Goal: Task Accomplishment & Management: Use online tool/utility

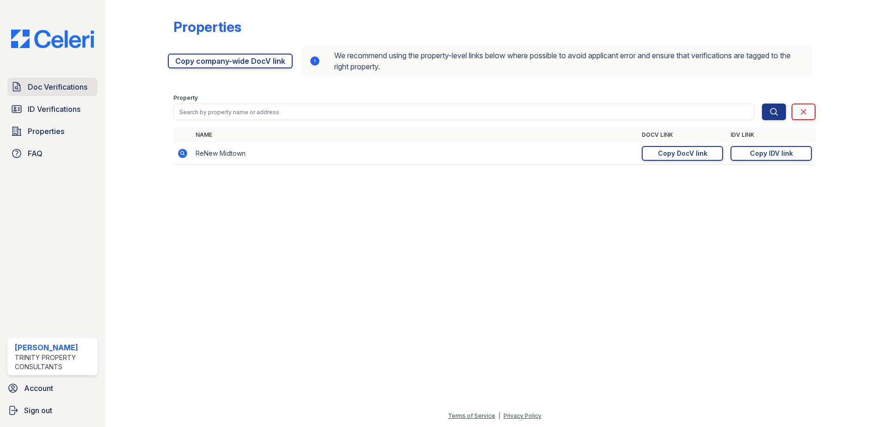
click at [66, 81] on span "Doc Verifications" at bounding box center [58, 86] width 60 height 11
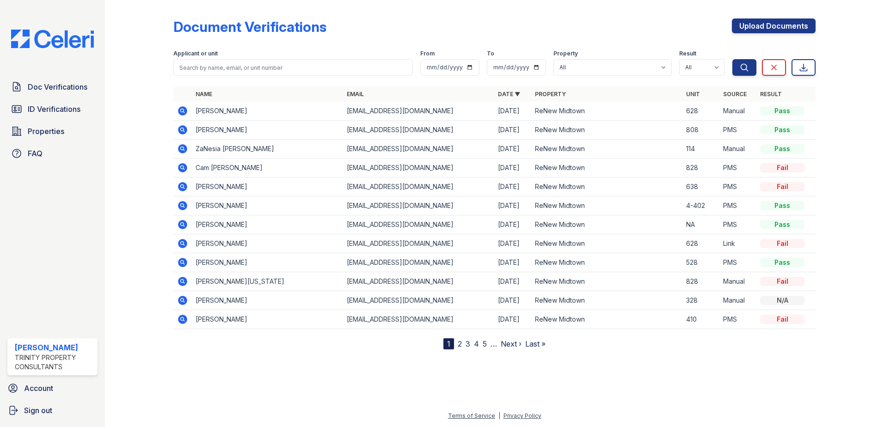
click at [185, 109] on icon at bounding box center [182, 110] width 9 height 9
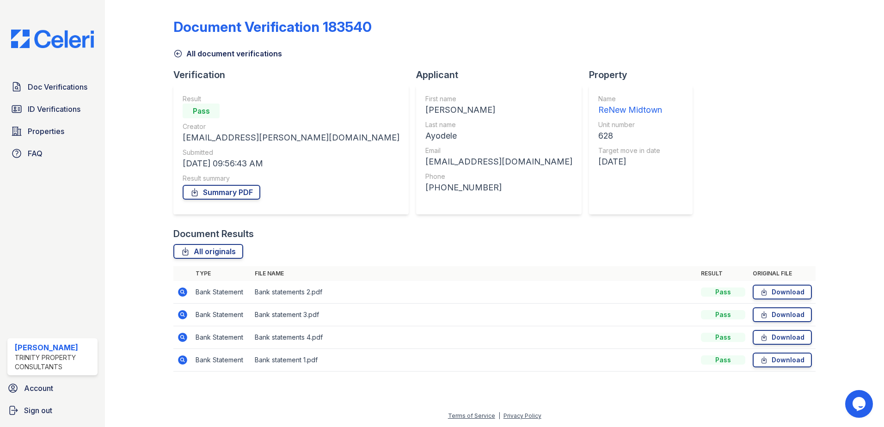
click at [179, 359] on icon at bounding box center [182, 360] width 9 height 9
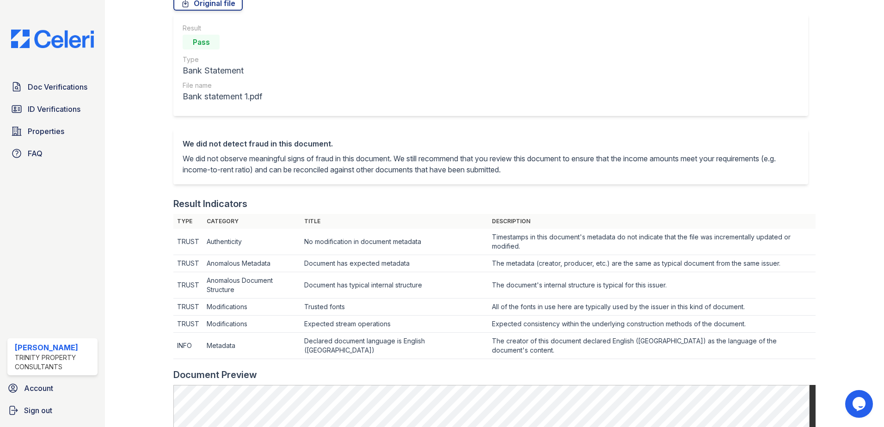
scroll to position [231, 0]
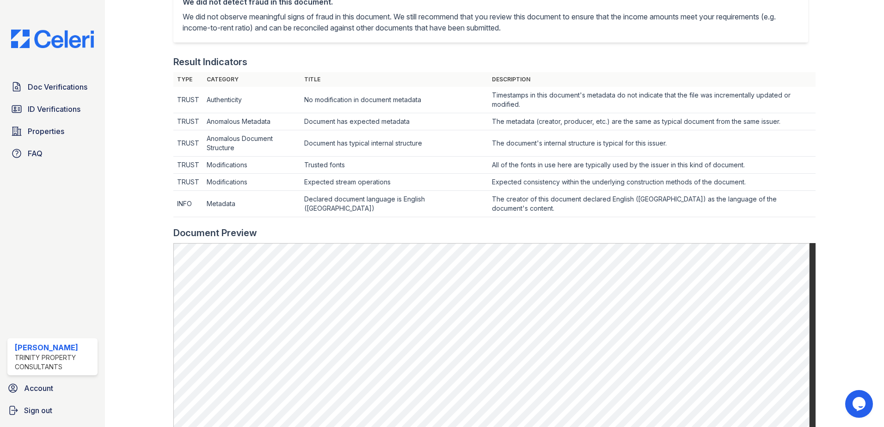
click at [148, 336] on div at bounding box center [147, 221] width 54 height 898
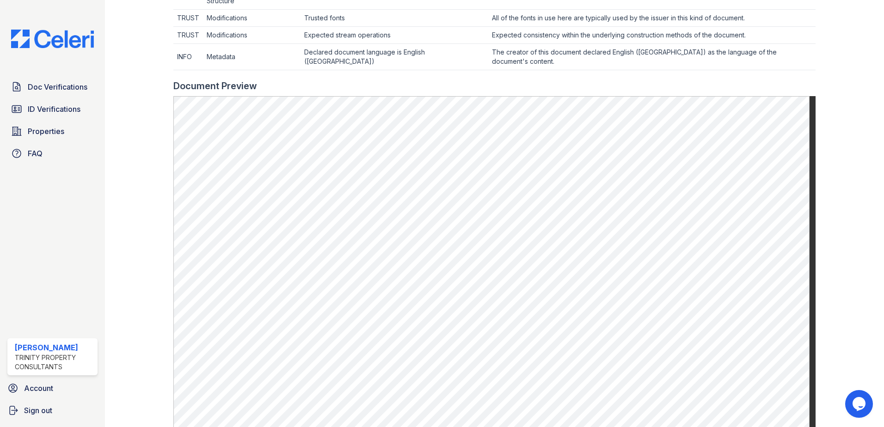
scroll to position [278, 0]
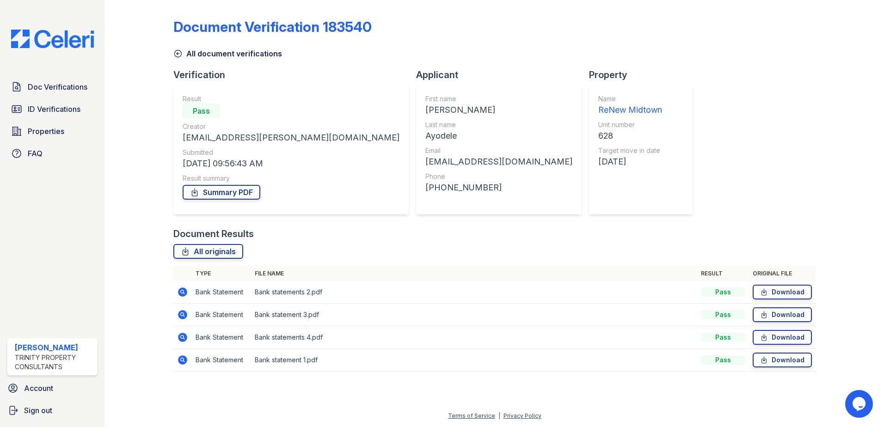
click at [181, 333] on icon at bounding box center [182, 337] width 9 height 9
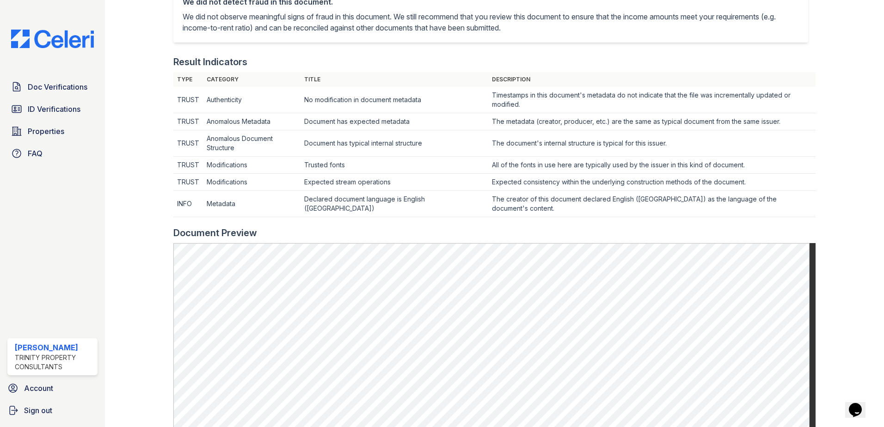
scroll to position [370, 0]
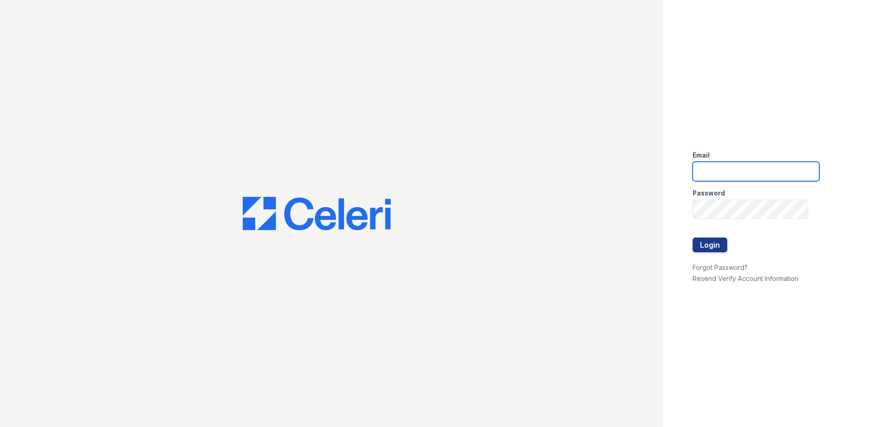
drag, startPoint x: 692, startPoint y: 181, endPoint x: 674, endPoint y: 169, distance: 21.9
click at [677, 173] on div "Email Password Login Forgot Password? Resend Verify Account Information" at bounding box center [773, 213] width 221 height 427
type input "lawilliams@trinity-pm.com"
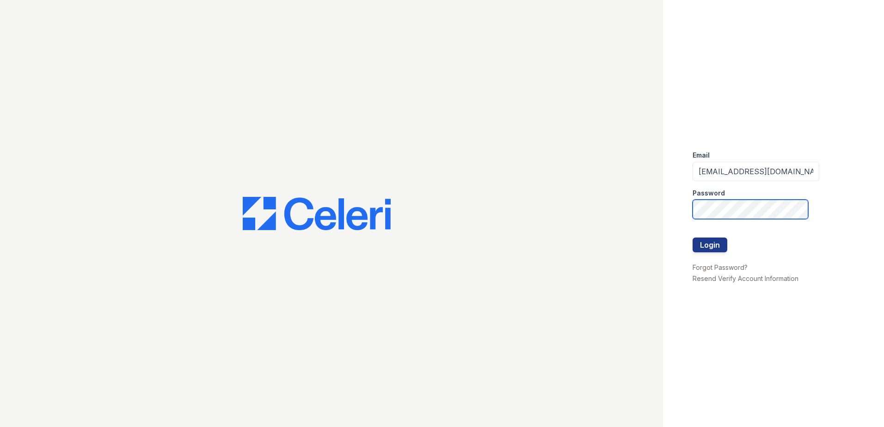
click at [693, 238] on button "Login" at bounding box center [710, 245] width 35 height 15
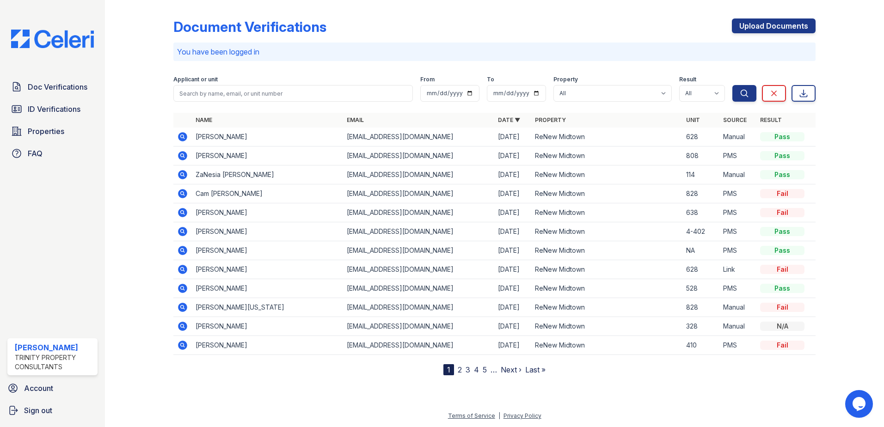
click at [185, 137] on icon at bounding box center [182, 136] width 9 height 9
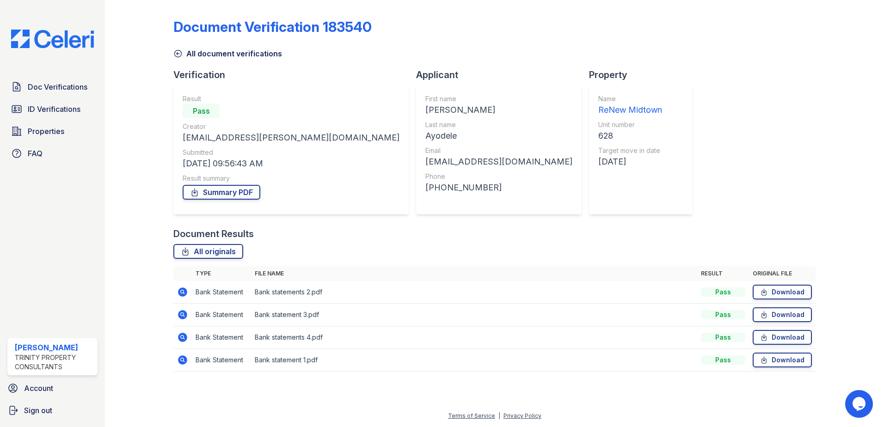
click at [179, 361] on icon at bounding box center [182, 360] width 9 height 9
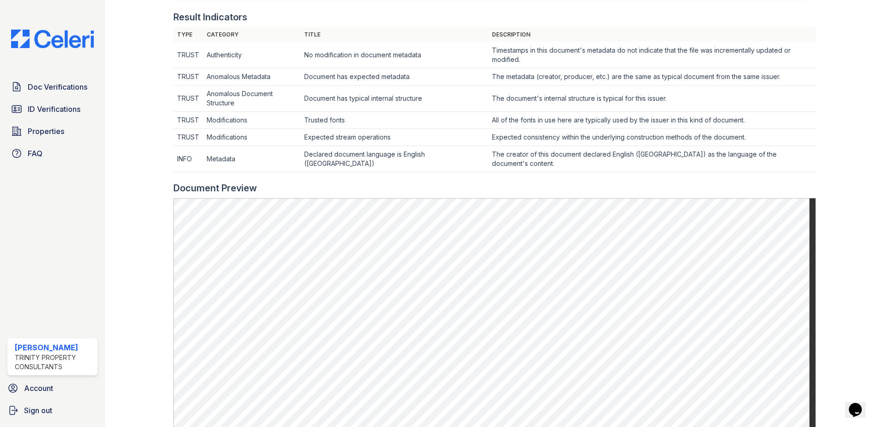
scroll to position [278, 0]
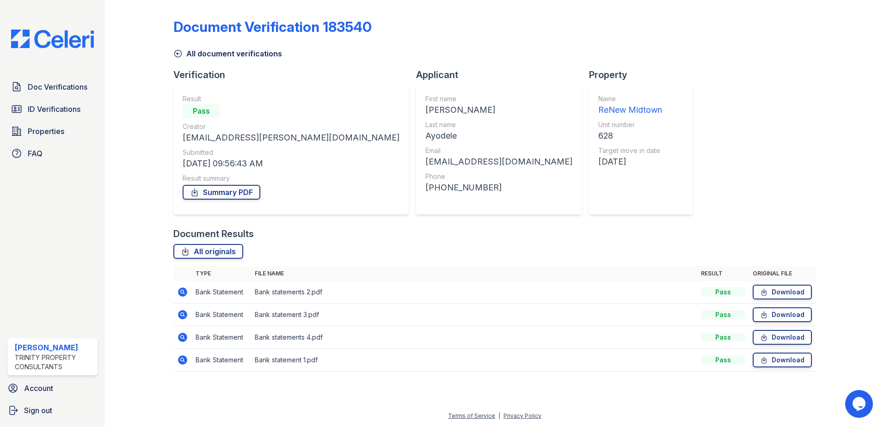
click at [184, 337] on icon at bounding box center [182, 337] width 11 height 11
click at [182, 314] on icon at bounding box center [182, 314] width 2 height 2
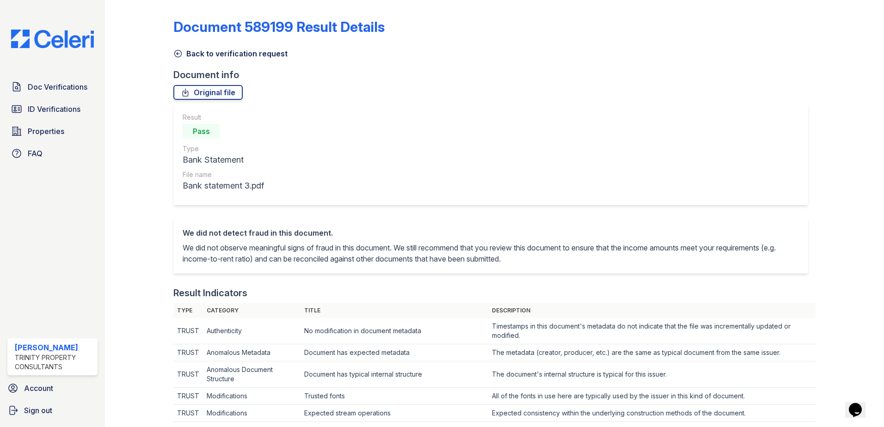
scroll to position [231, 0]
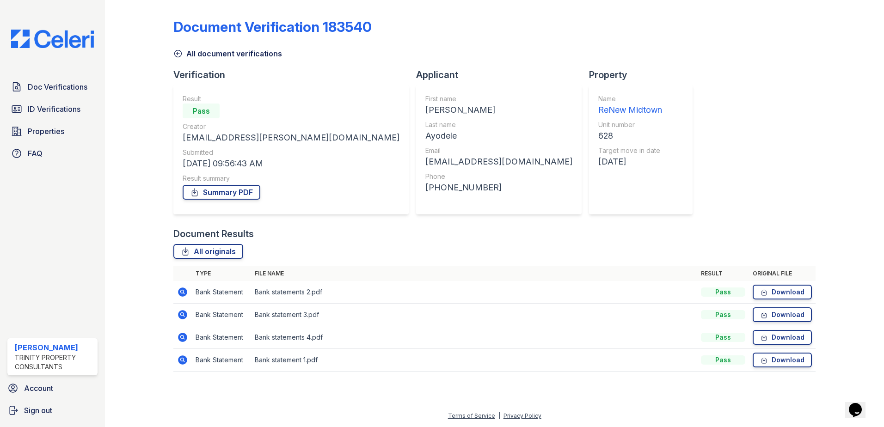
click at [179, 291] on icon at bounding box center [182, 292] width 9 height 9
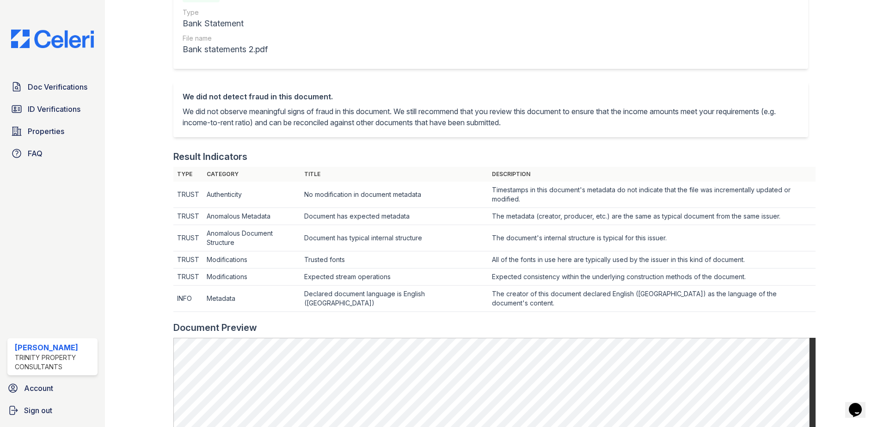
scroll to position [231, 0]
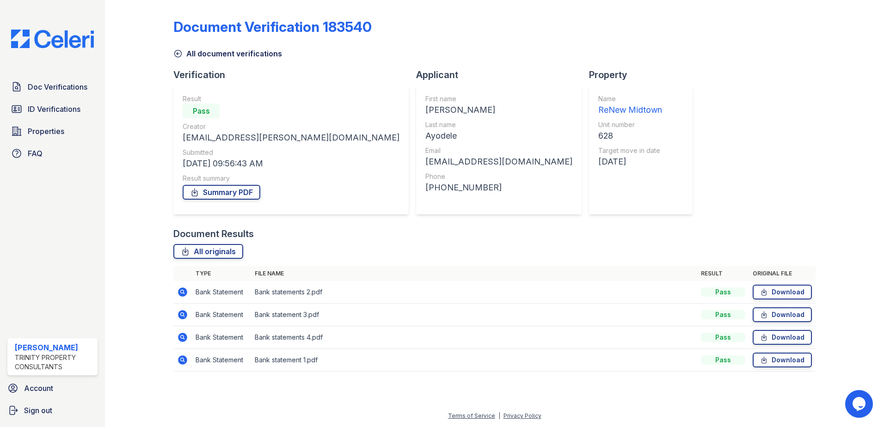
click at [182, 312] on icon at bounding box center [182, 314] width 9 height 9
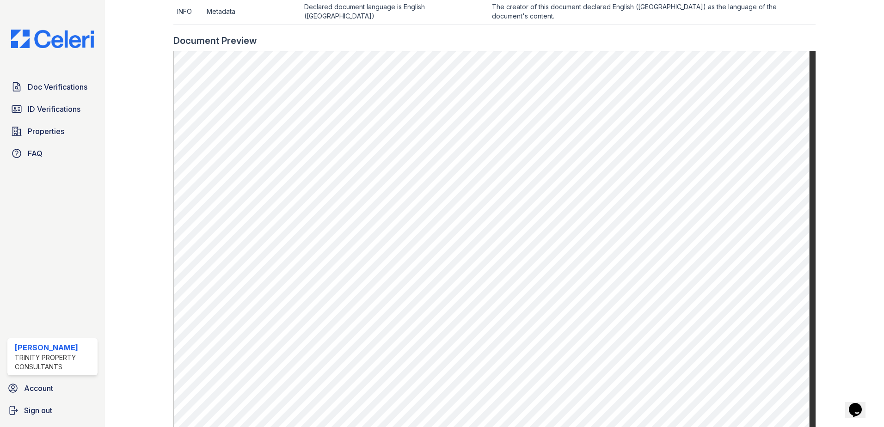
scroll to position [506, 0]
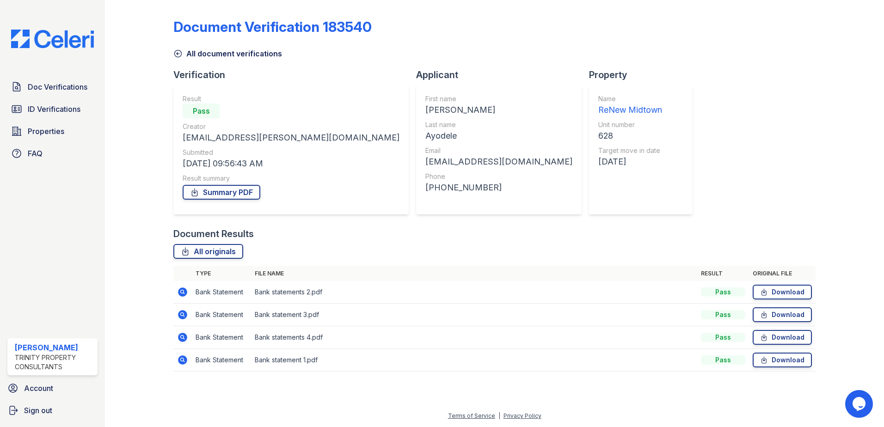
click at [182, 359] on icon at bounding box center [182, 359] width 2 height 2
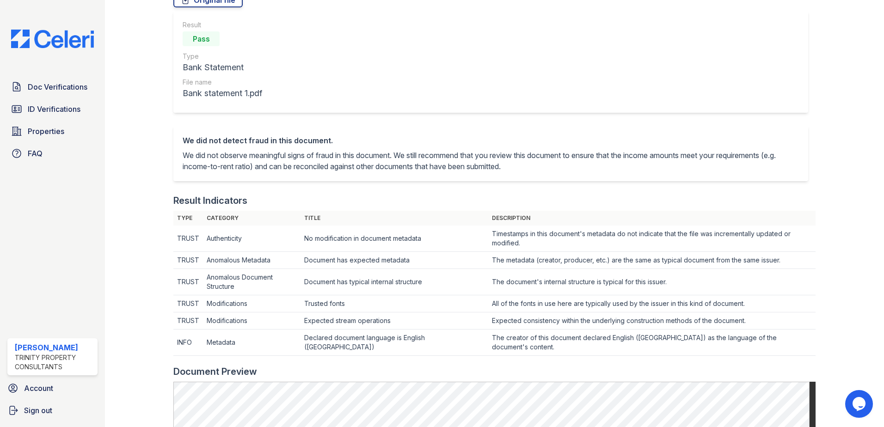
scroll to position [370, 0]
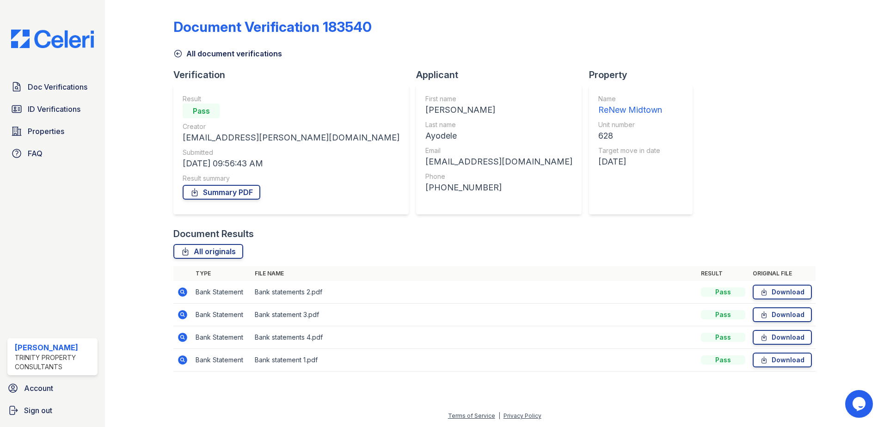
click at [181, 312] on icon at bounding box center [182, 314] width 9 height 9
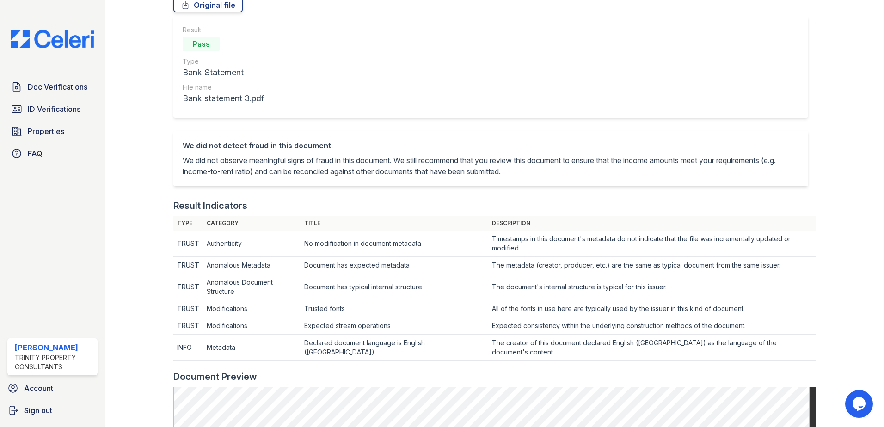
scroll to position [231, 0]
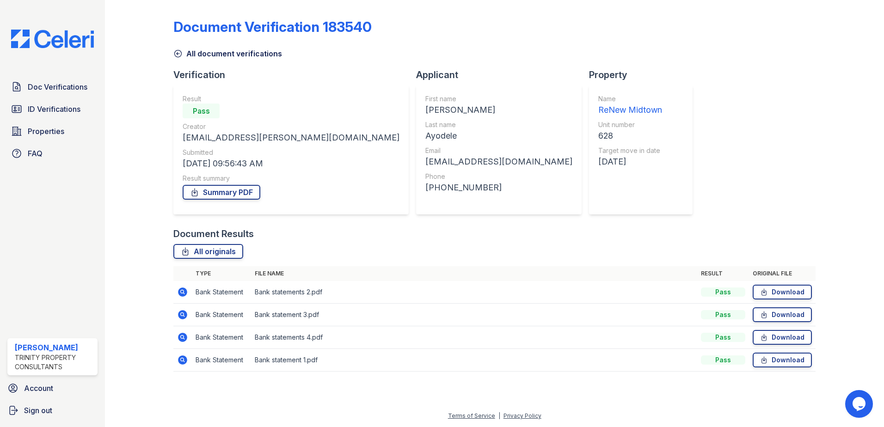
click at [179, 290] on icon at bounding box center [182, 292] width 9 height 9
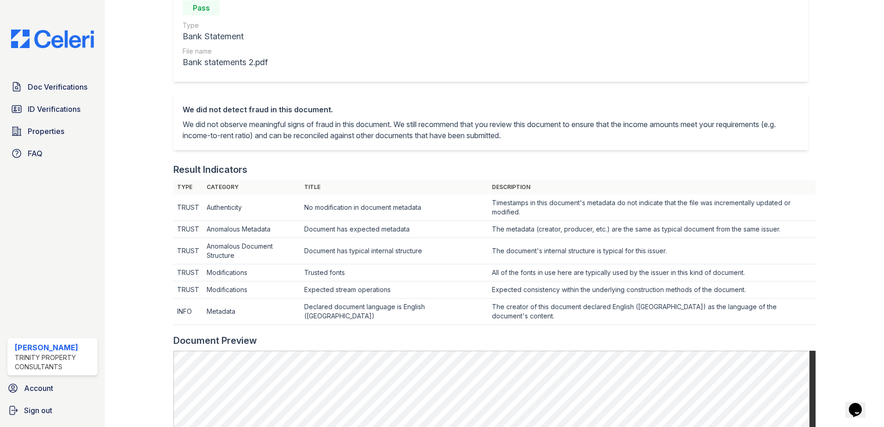
scroll to position [324, 0]
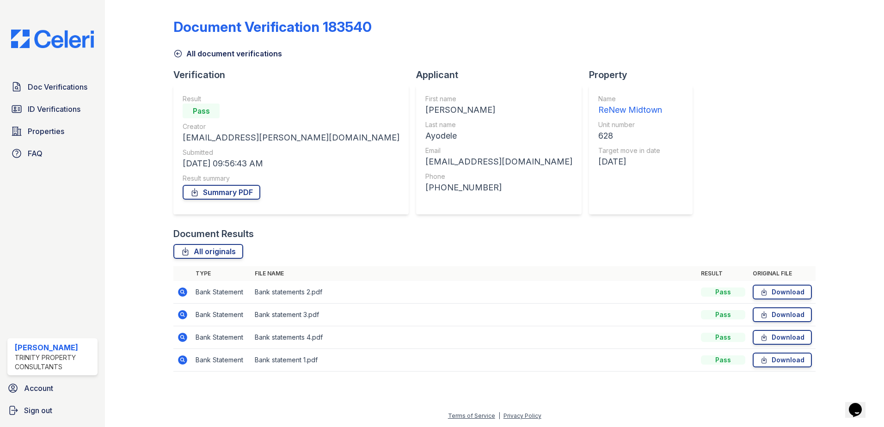
click at [186, 315] on icon at bounding box center [182, 314] width 9 height 9
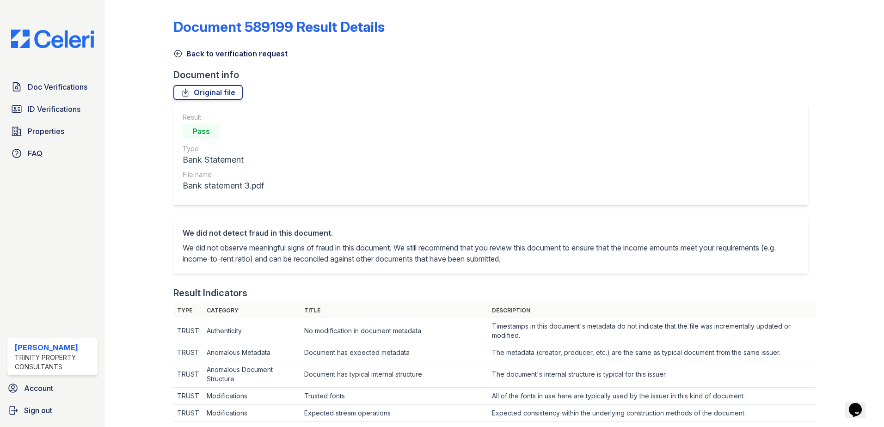
scroll to position [278, 0]
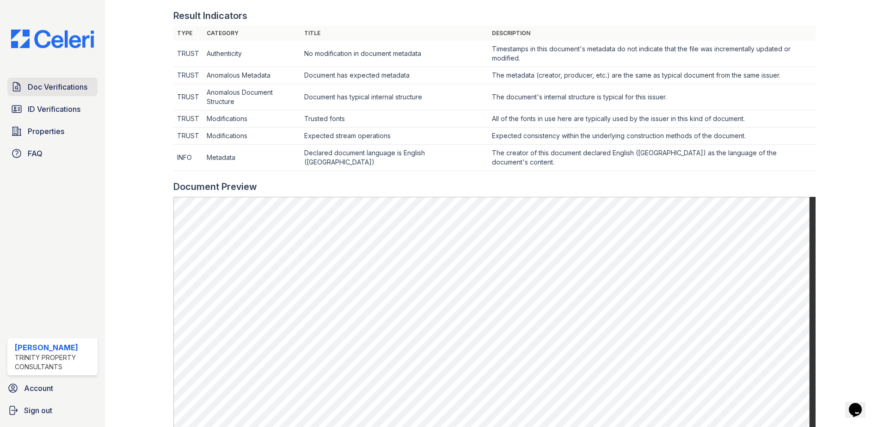
click at [51, 82] on span "Doc Verifications" at bounding box center [58, 86] width 60 height 11
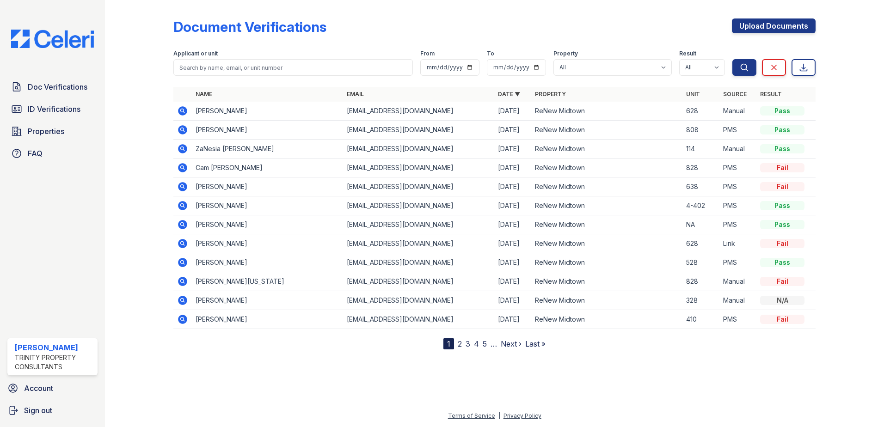
click at [184, 111] on icon at bounding box center [182, 110] width 11 height 11
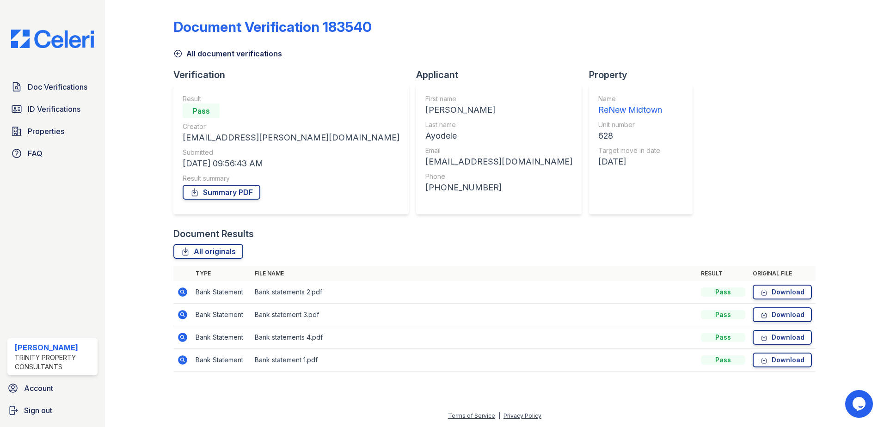
click at [262, 236] on div "Document Results" at bounding box center [494, 234] width 642 height 13
click at [55, 90] on span "Doc Verifications" at bounding box center [58, 86] width 60 height 11
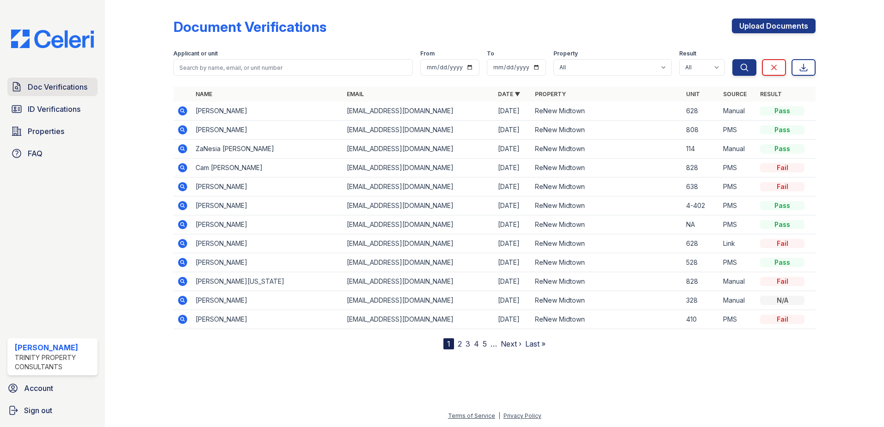
click at [59, 89] on span "Doc Verifications" at bounding box center [58, 86] width 60 height 11
click at [185, 112] on icon at bounding box center [182, 110] width 9 height 9
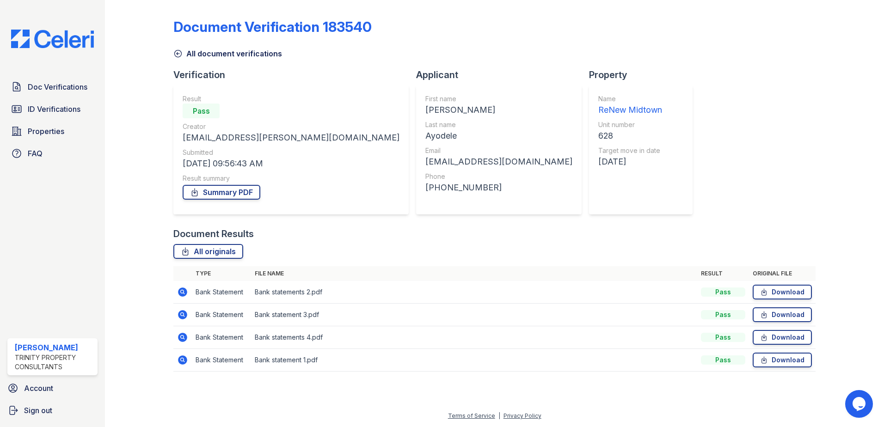
click at [185, 316] on icon at bounding box center [182, 314] width 9 height 9
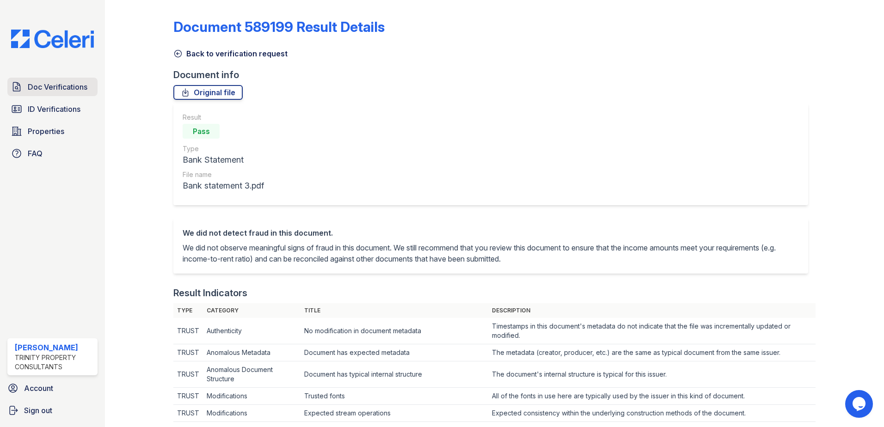
click at [59, 88] on span "Doc Verifications" at bounding box center [58, 86] width 60 height 11
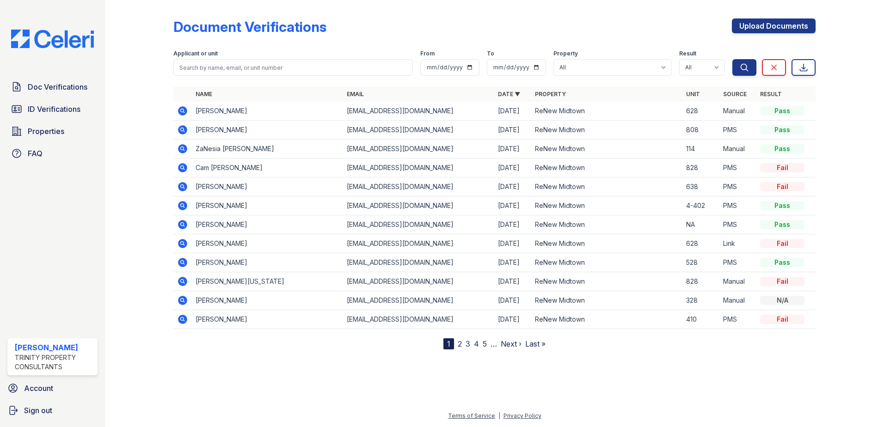
click at [182, 188] on icon at bounding box center [182, 186] width 11 height 11
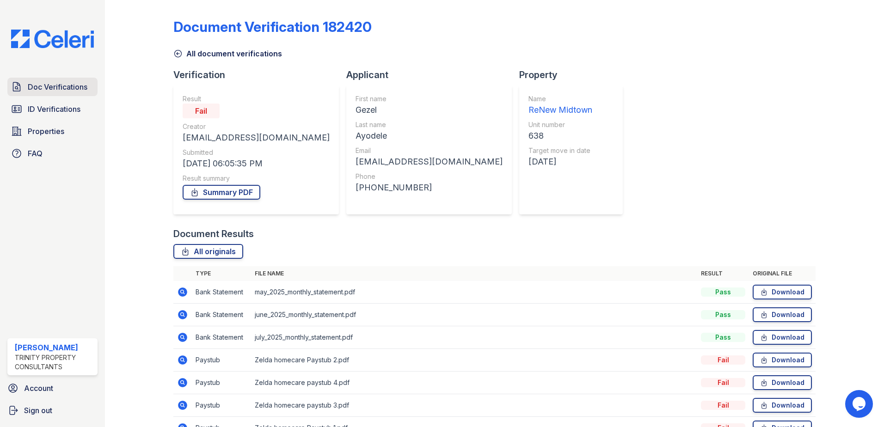
click at [73, 86] on span "Doc Verifications" at bounding box center [58, 86] width 60 height 11
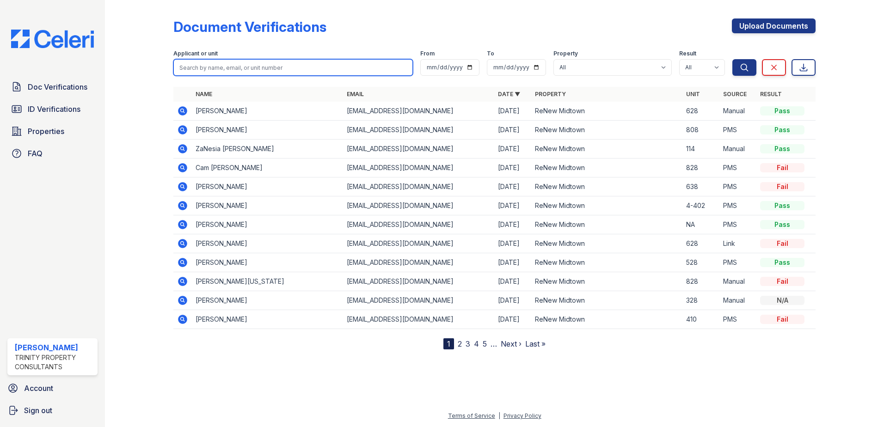
drag, startPoint x: 253, startPoint y: 70, endPoint x: 263, endPoint y: 64, distance: 10.8
click at [253, 69] on input "search" at bounding box center [293, 67] width 240 height 17
type input "gezel"
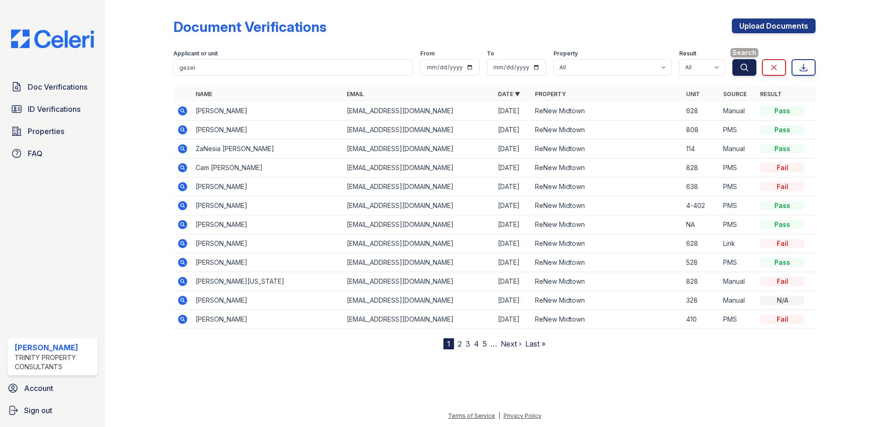
click at [734, 69] on button "Search" at bounding box center [745, 67] width 24 height 17
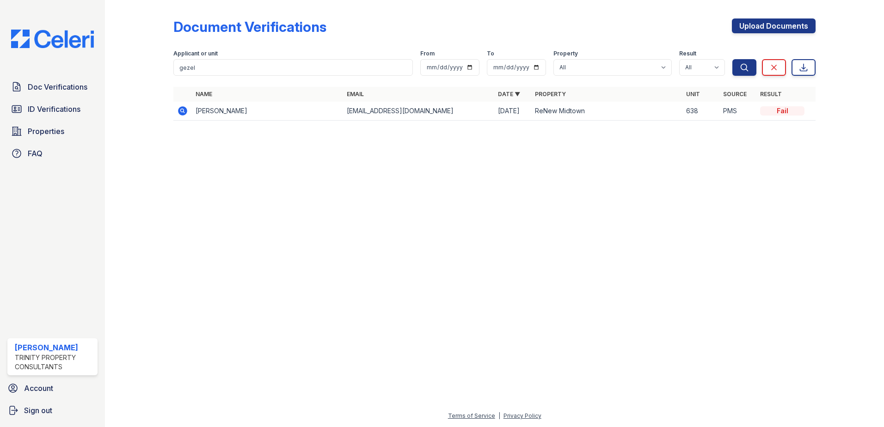
click at [179, 114] on icon at bounding box center [182, 110] width 11 height 11
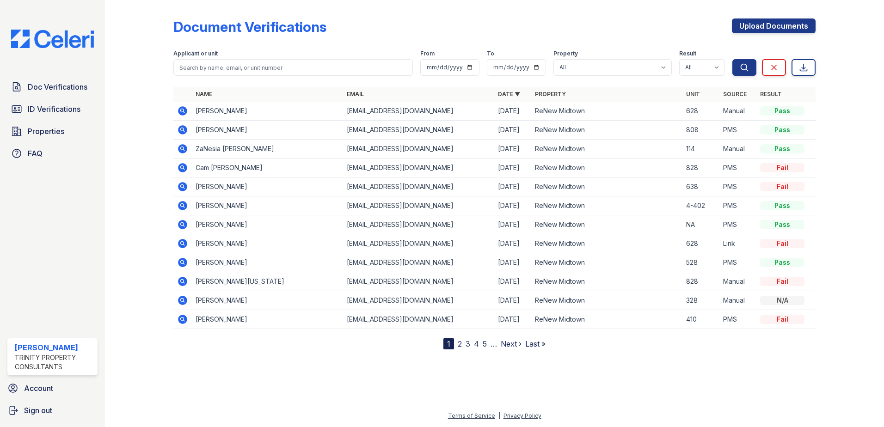
click at [182, 189] on icon at bounding box center [182, 186] width 9 height 9
click at [187, 188] on icon at bounding box center [182, 186] width 11 height 11
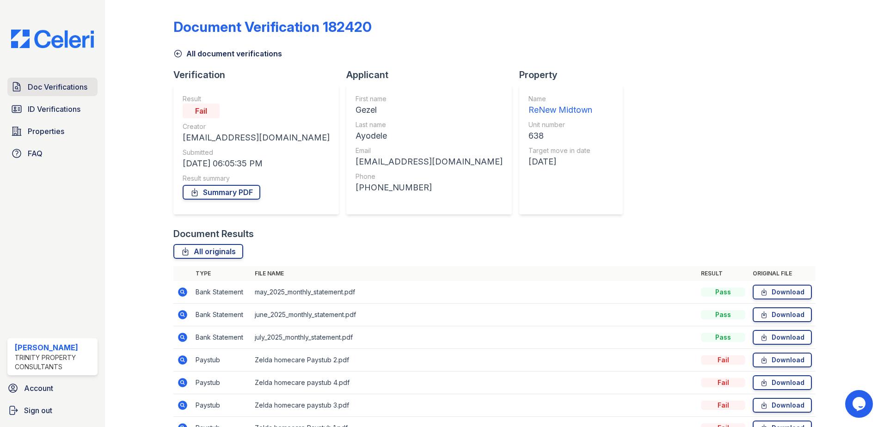
click at [54, 80] on link "Doc Verifications" at bounding box center [52, 87] width 90 height 19
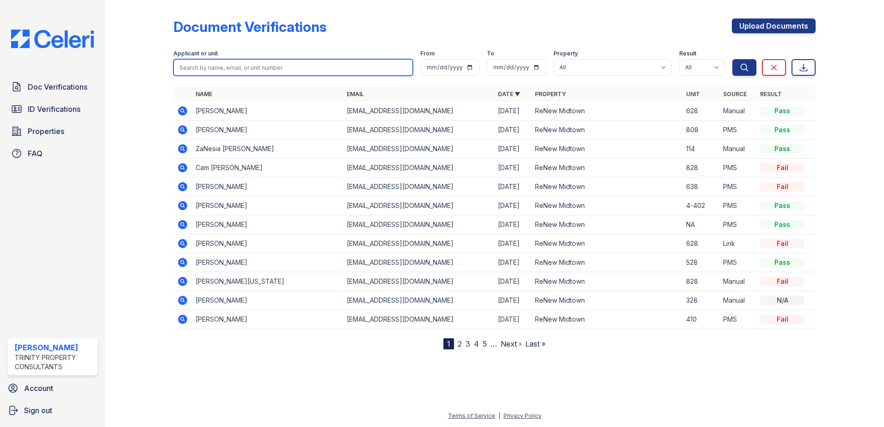
click at [212, 72] on input "search" at bounding box center [293, 67] width 240 height 17
click at [236, 69] on input "little" at bounding box center [293, 67] width 240 height 17
type input "little"
drag, startPoint x: 236, startPoint y: 70, endPoint x: 203, endPoint y: 56, distance: 35.7
click at [203, 56] on label "Applicant or unit" at bounding box center [195, 53] width 44 height 7
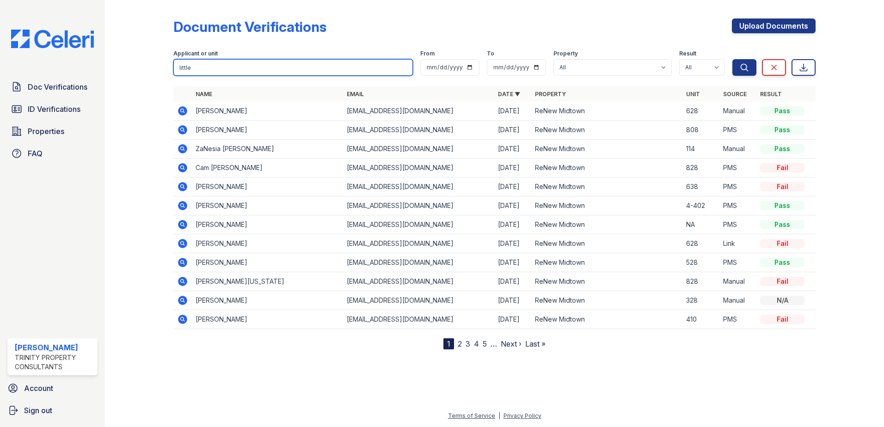
click at [202, 68] on input "little" at bounding box center [293, 67] width 240 height 17
click at [186, 317] on icon at bounding box center [182, 319] width 9 height 9
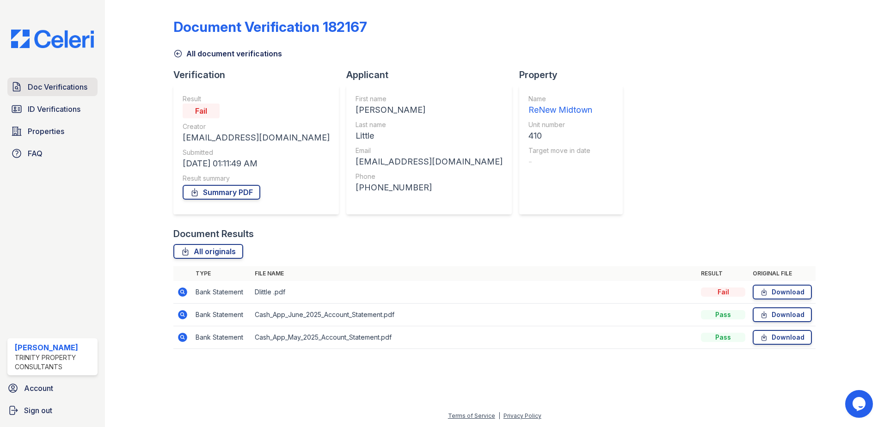
drag, startPoint x: 44, startPoint y: 88, endPoint x: 49, endPoint y: 86, distance: 4.8
click at [44, 88] on span "Doc Verifications" at bounding box center [58, 86] width 60 height 11
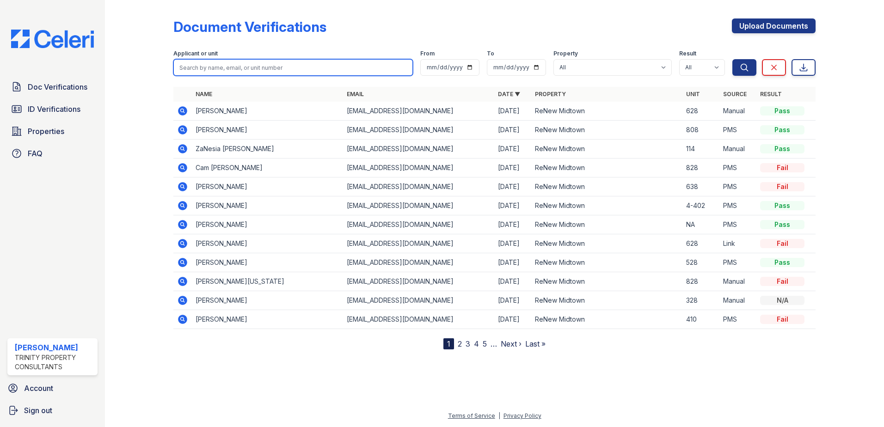
drag, startPoint x: 223, startPoint y: 63, endPoint x: 219, endPoint y: 58, distance: 6.9
click at [223, 63] on input "search" at bounding box center [293, 67] width 240 height 17
type input "Charmaine"
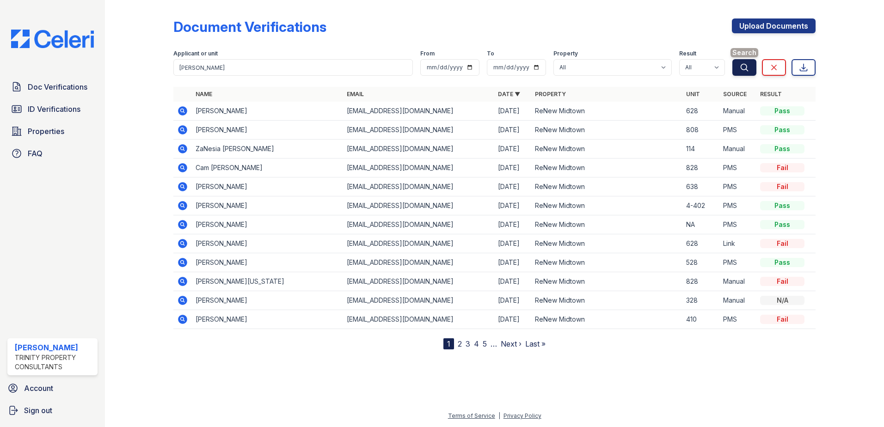
click at [743, 71] on icon "submit" at bounding box center [744, 67] width 9 height 9
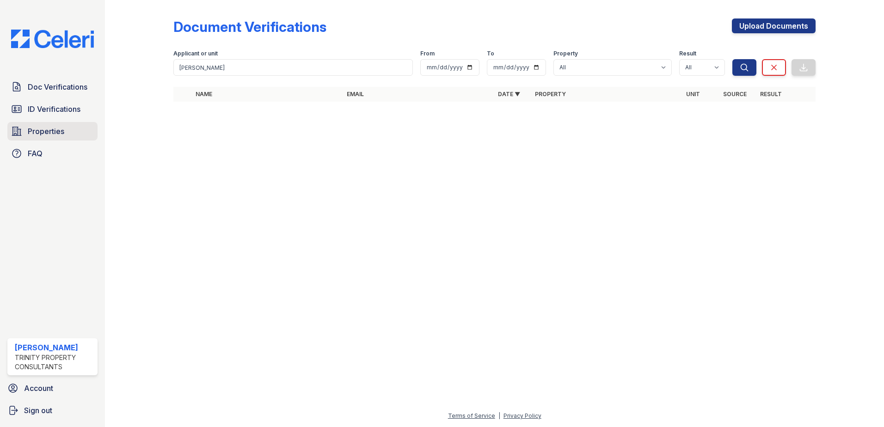
drag, startPoint x: 45, startPoint y: 134, endPoint x: 52, endPoint y: 134, distance: 6.5
click at [45, 134] on span "Properties" at bounding box center [46, 131] width 37 height 11
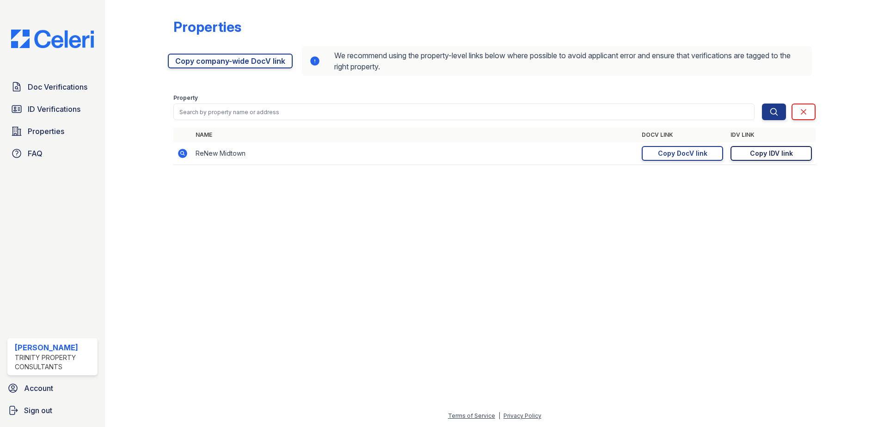
click at [774, 154] on div "Copy IDV link" at bounding box center [771, 153] width 43 height 9
click at [685, 156] on div "Copy DocV link" at bounding box center [682, 153] width 49 height 9
click at [50, 86] on span "Doc Verifications" at bounding box center [58, 86] width 60 height 11
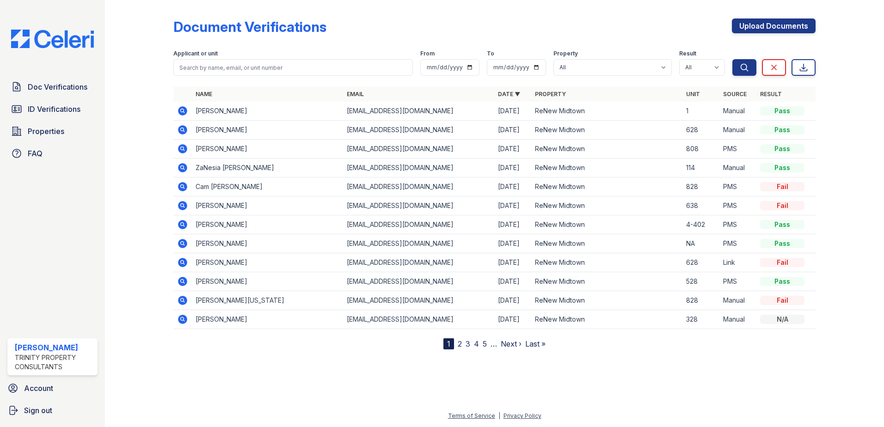
click at [182, 107] on icon at bounding box center [182, 110] width 9 height 9
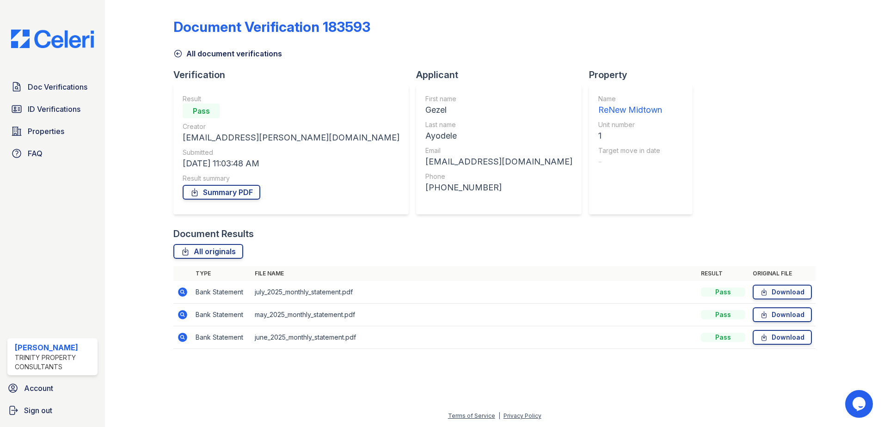
click at [181, 290] on icon at bounding box center [182, 292] width 9 height 9
click at [220, 195] on link "Summary PDF" at bounding box center [222, 192] width 78 height 15
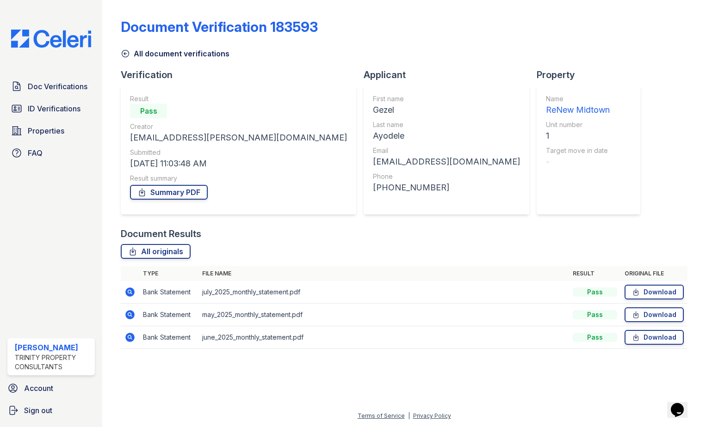
click at [130, 292] on icon at bounding box center [129, 291] width 2 height 2
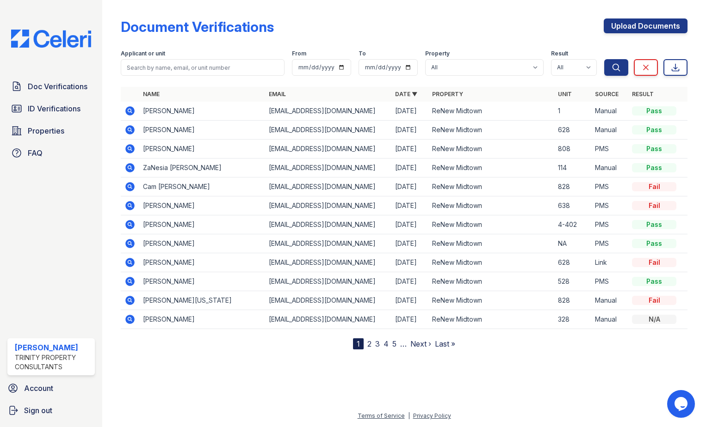
click at [127, 204] on icon at bounding box center [129, 205] width 9 height 9
click at [130, 123] on td at bounding box center [130, 130] width 19 height 19
click at [131, 130] on icon at bounding box center [129, 129] width 11 height 11
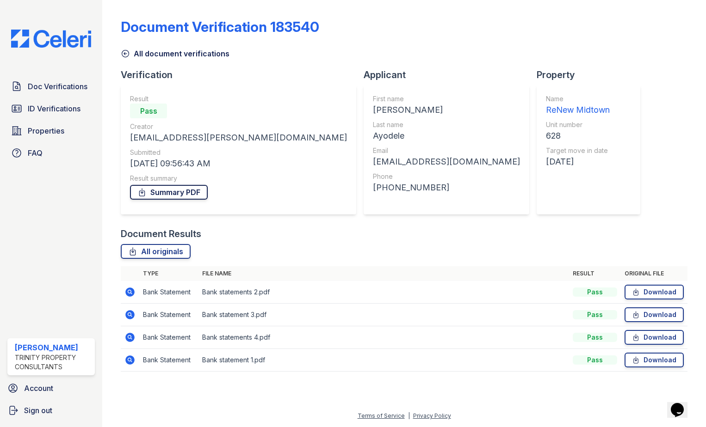
click at [172, 196] on link "Summary PDF" at bounding box center [169, 192] width 78 height 15
click at [49, 102] on link "ID Verifications" at bounding box center [50, 108] width 87 height 19
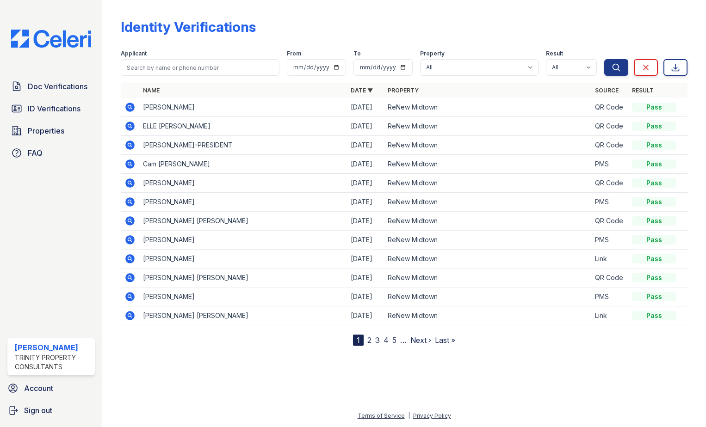
click at [130, 238] on icon at bounding box center [129, 240] width 11 height 11
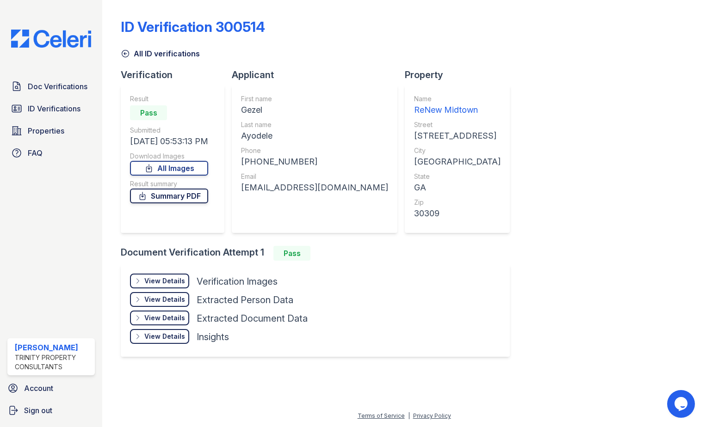
click at [166, 196] on link "Summary PDF" at bounding box center [169, 196] width 78 height 15
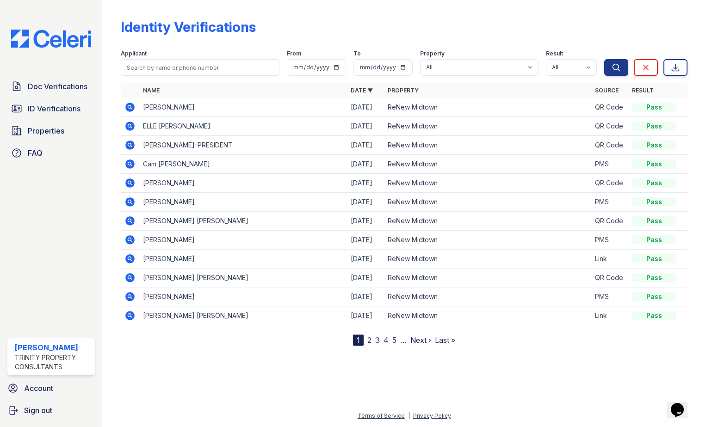
click at [369, 340] on link "2" at bounding box center [369, 340] width 4 height 9
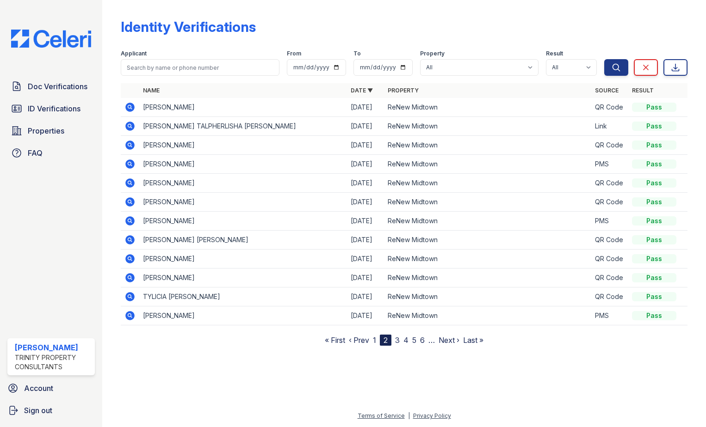
click at [133, 143] on icon at bounding box center [129, 145] width 9 height 9
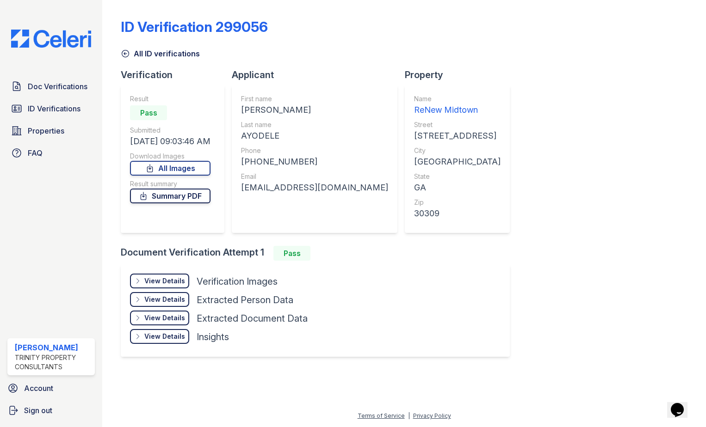
click at [155, 198] on link "Summary PDF" at bounding box center [170, 196] width 80 height 15
